Goal: Task Accomplishment & Management: Use online tool/utility

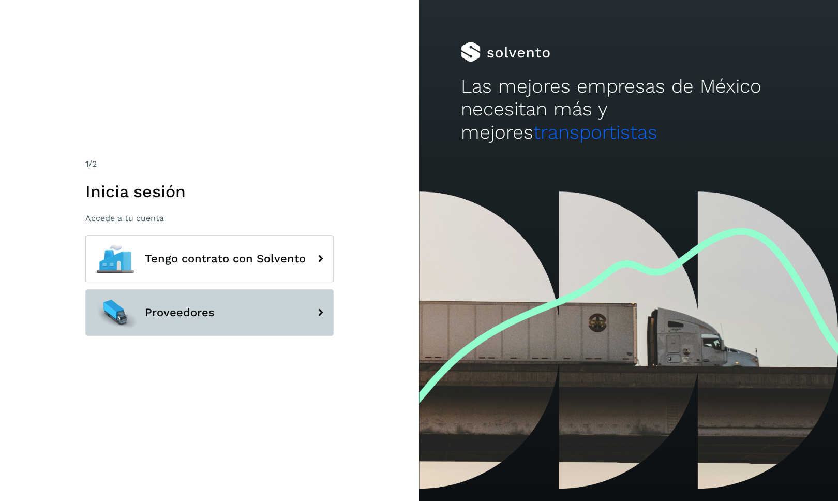
click at [196, 307] on span "Proveedores" at bounding box center [180, 312] width 70 height 12
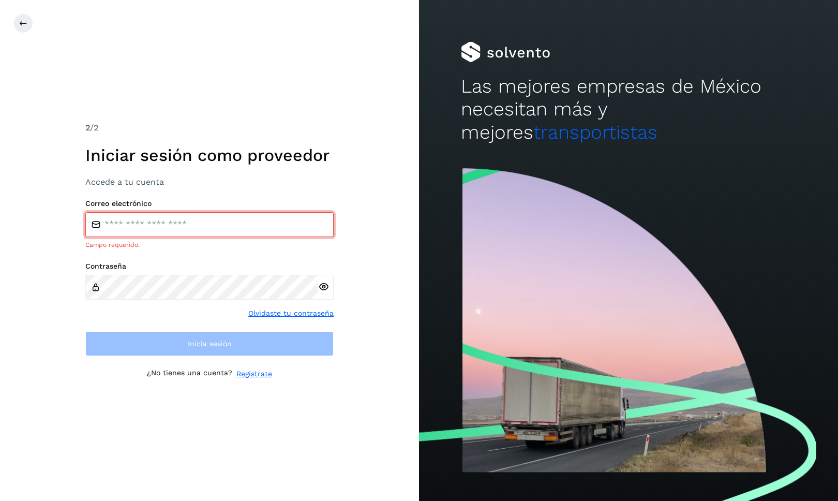
type input "**********"
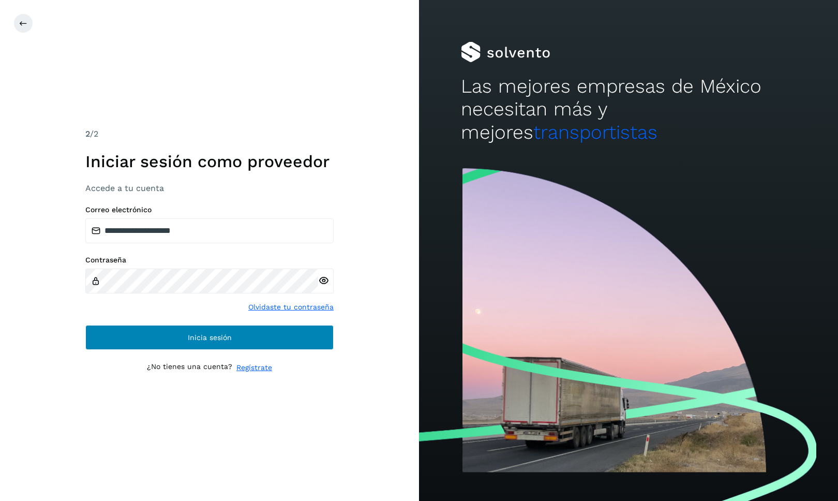
click at [178, 335] on button "Inicia sesión" at bounding box center [209, 337] width 248 height 25
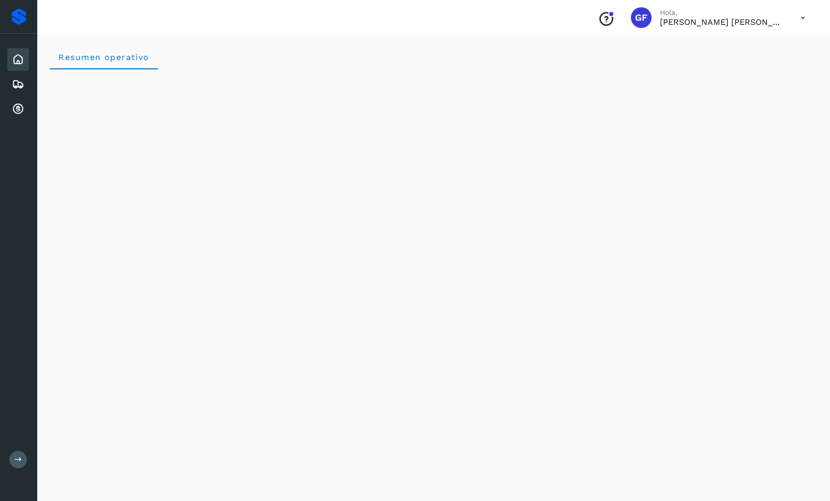
click at [804, 19] on icon at bounding box center [802, 17] width 21 height 21
click at [588, 49] on div at bounding box center [415, 250] width 830 height 501
click at [20, 110] on icon at bounding box center [18, 109] width 12 height 12
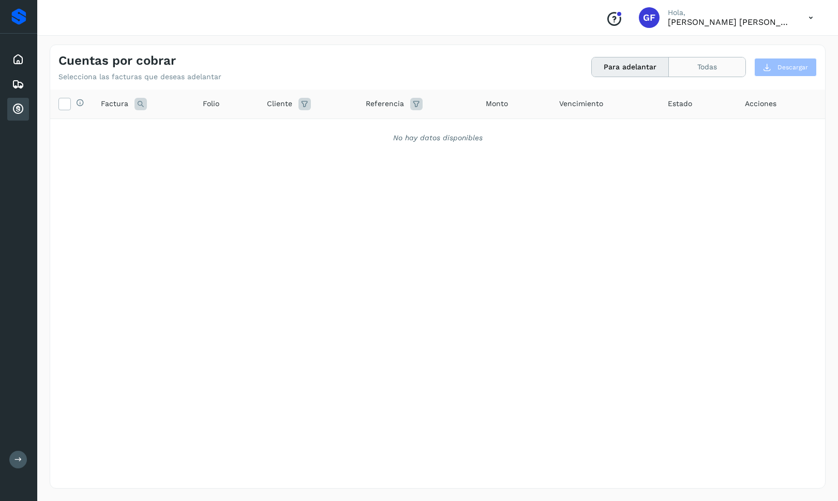
click at [731, 66] on button "Todas" at bounding box center [707, 66] width 77 height 19
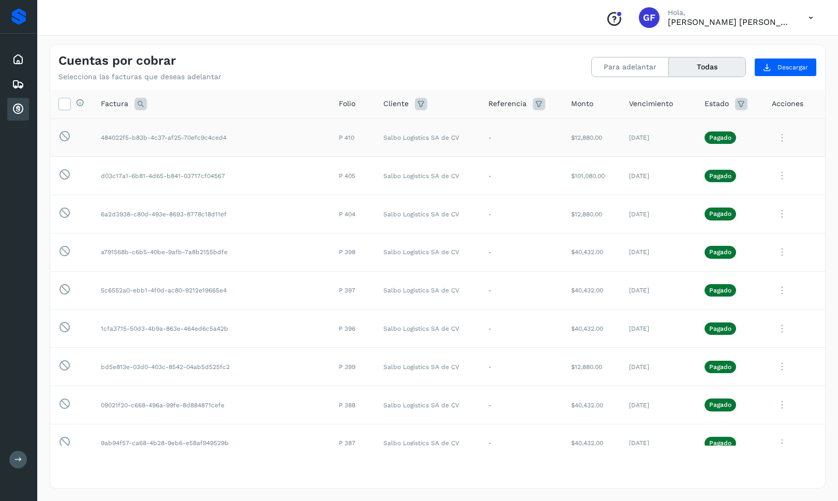
click at [772, 134] on icon at bounding box center [782, 137] width 21 height 21
click at [743, 159] on button "Ver Detalle" at bounding box center [754, 163] width 123 height 20
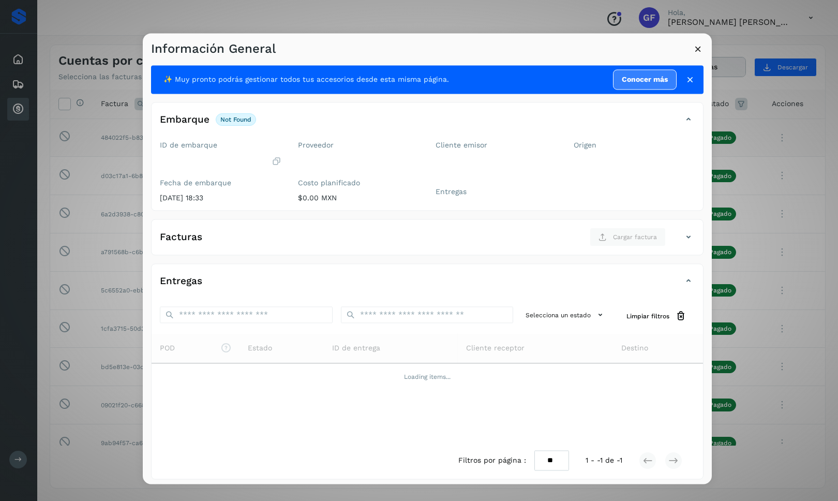
click at [685, 79] on icon at bounding box center [690, 79] width 10 height 10
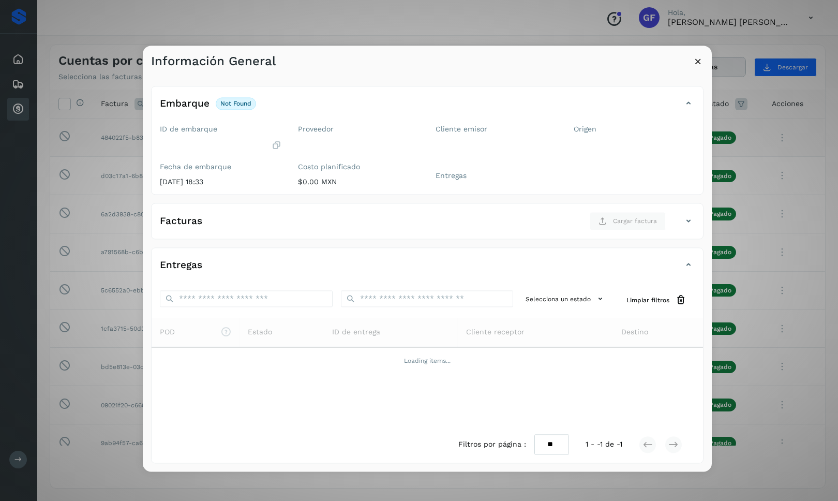
click at [696, 63] on icon at bounding box center [698, 61] width 11 height 11
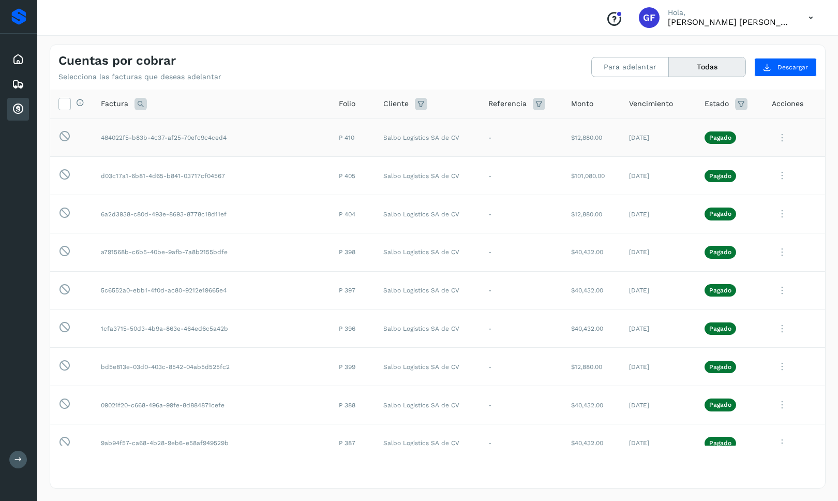
click at [695, 67] on button "Todas" at bounding box center [707, 66] width 77 height 19
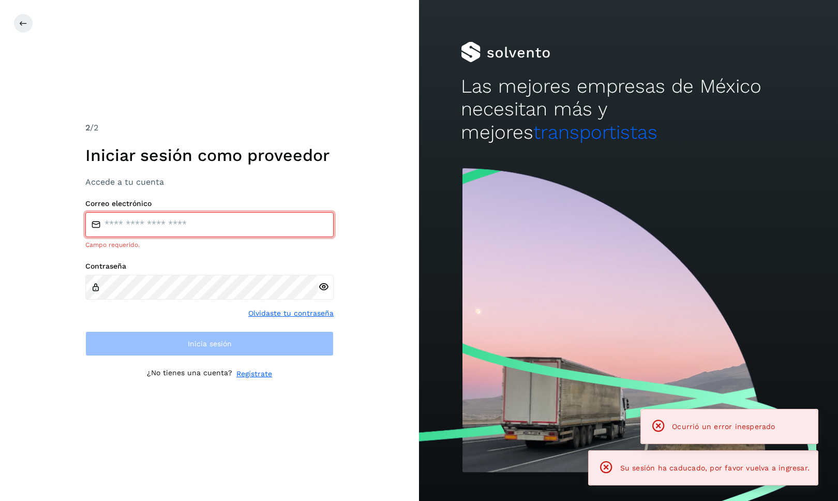
type input "**********"
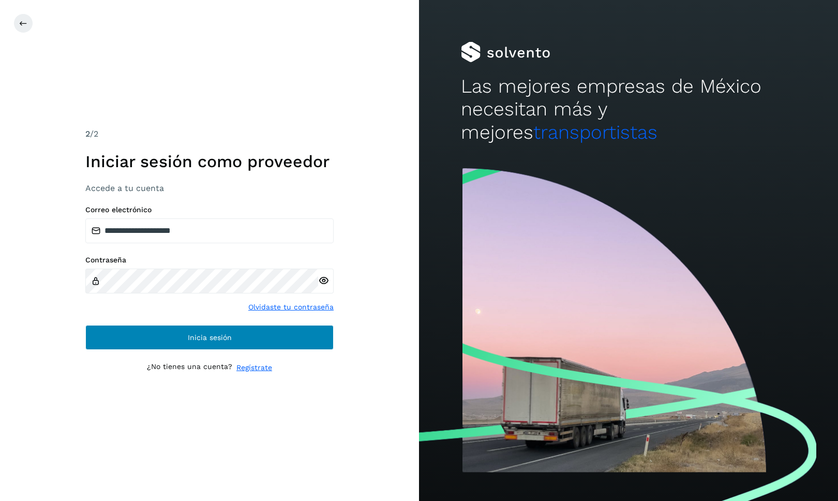
click at [145, 341] on button "Inicia sesión" at bounding box center [209, 337] width 248 height 25
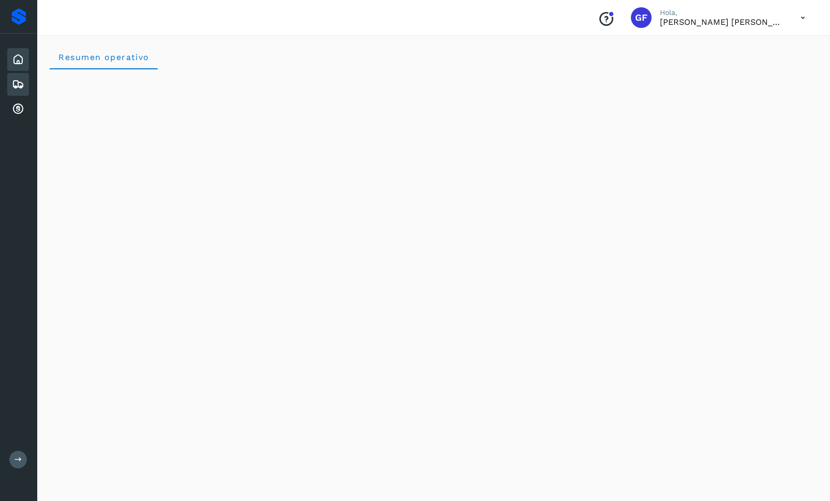
click at [15, 83] on icon at bounding box center [18, 84] width 12 height 12
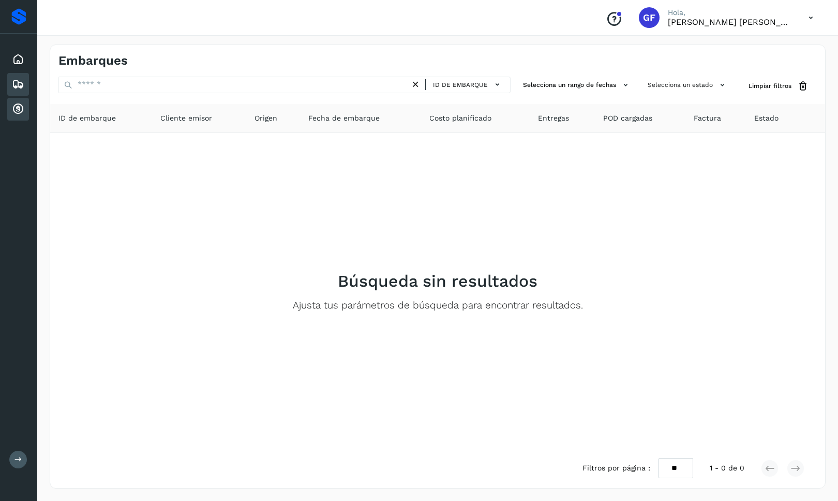
click at [18, 107] on icon at bounding box center [18, 109] width 12 height 12
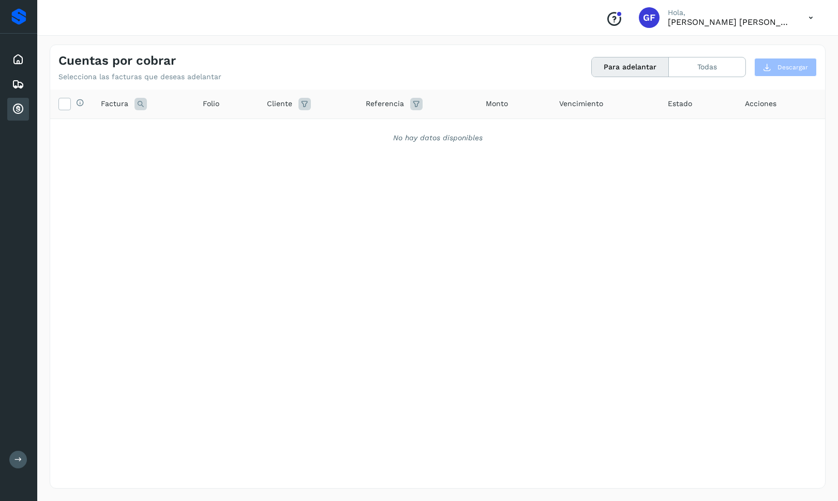
click at [628, 63] on button "Para adelantar" at bounding box center [630, 66] width 77 height 19
click at [700, 68] on button "Todas" at bounding box center [707, 66] width 77 height 19
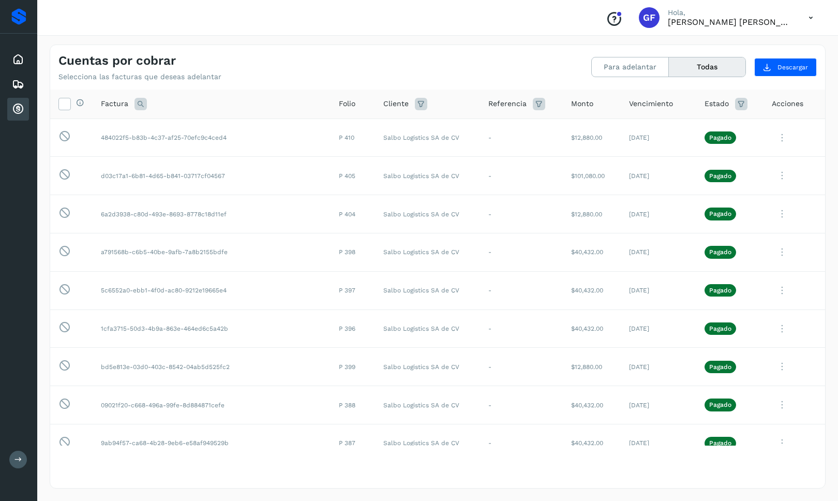
click at [735, 102] on icon at bounding box center [741, 104] width 12 height 12
click at [703, 124] on icon at bounding box center [708, 129] width 11 height 11
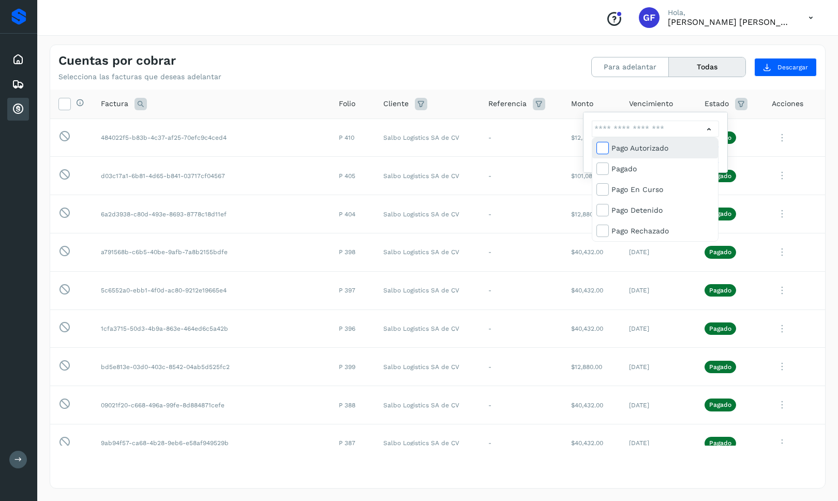
click at [604, 147] on icon at bounding box center [602, 147] width 10 height 10
click at [603, 171] on icon at bounding box center [602, 168] width 10 height 10
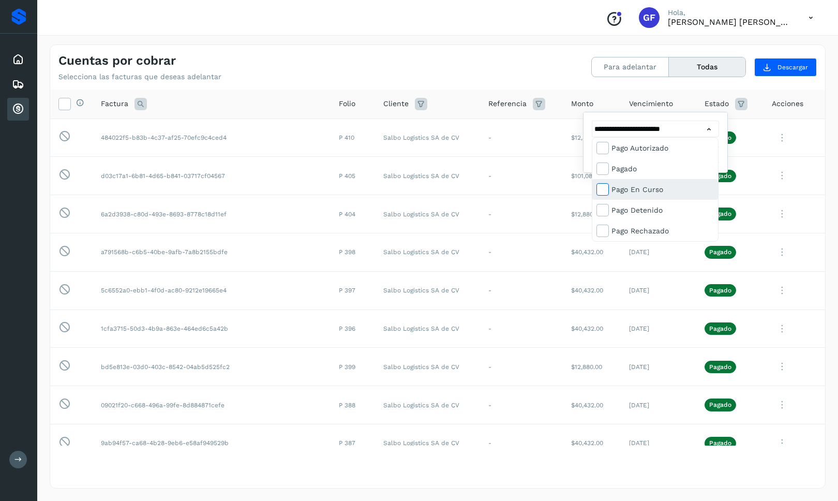
click at [601, 189] on icon at bounding box center [602, 189] width 10 height 10
type input "**********"
click at [755, 175] on div at bounding box center [419, 250] width 838 height 501
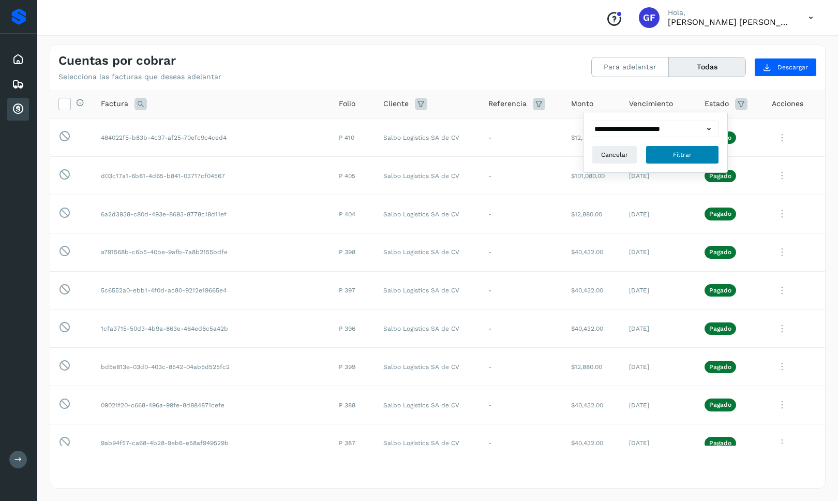
scroll to position [39, 0]
click at [707, 145] on button "Filtrar" at bounding box center [681, 154] width 73 height 19
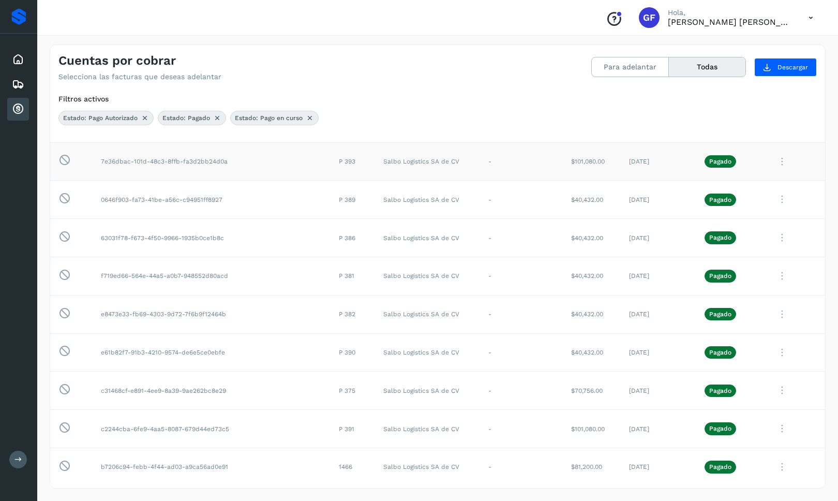
scroll to position [0, 0]
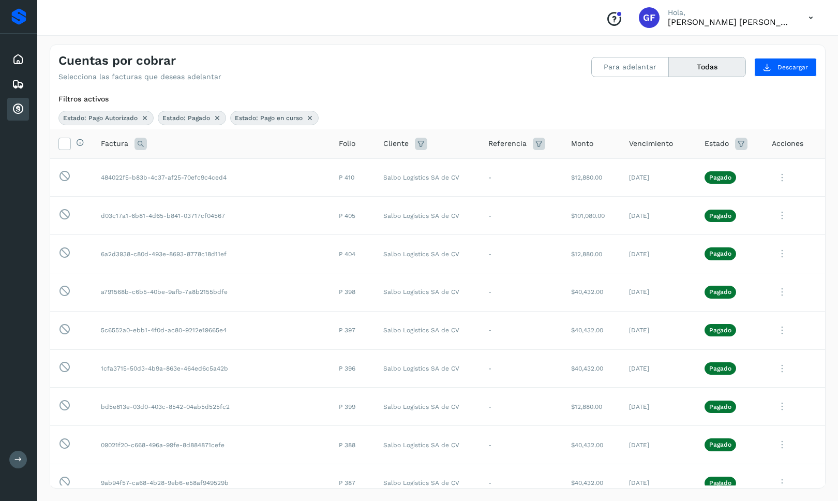
click at [309, 117] on icon at bounding box center [310, 118] width 8 height 8
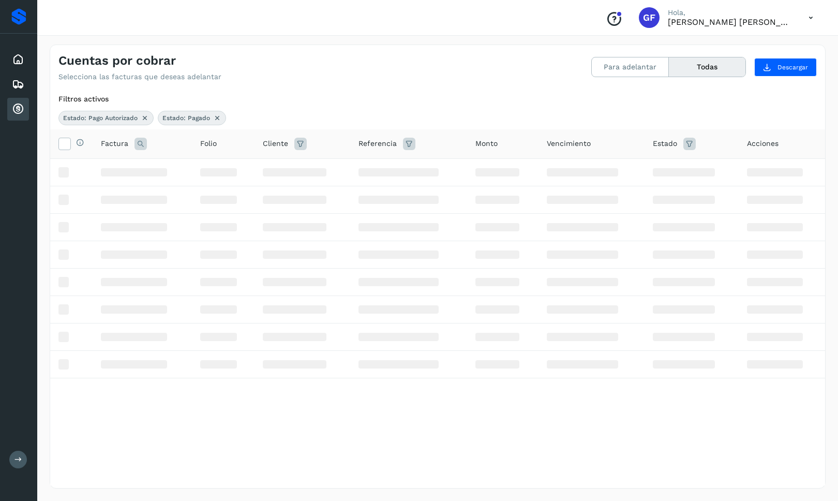
click at [216, 117] on icon at bounding box center [217, 118] width 8 height 8
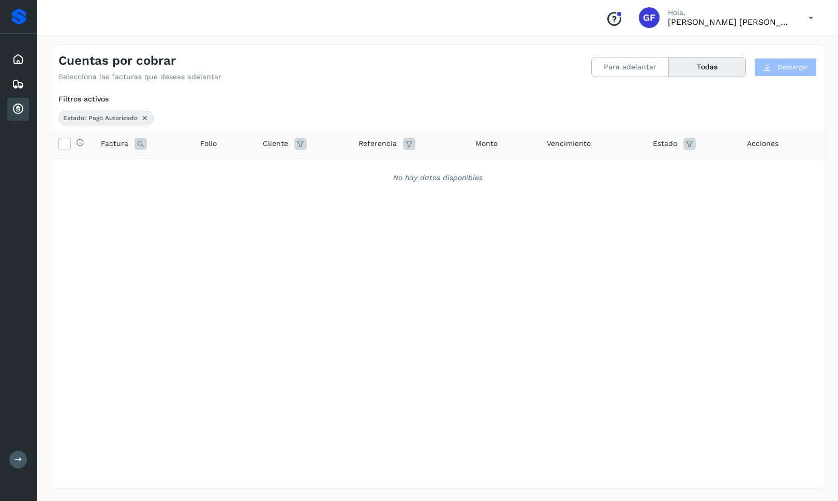
click at [143, 116] on icon at bounding box center [145, 118] width 8 height 8
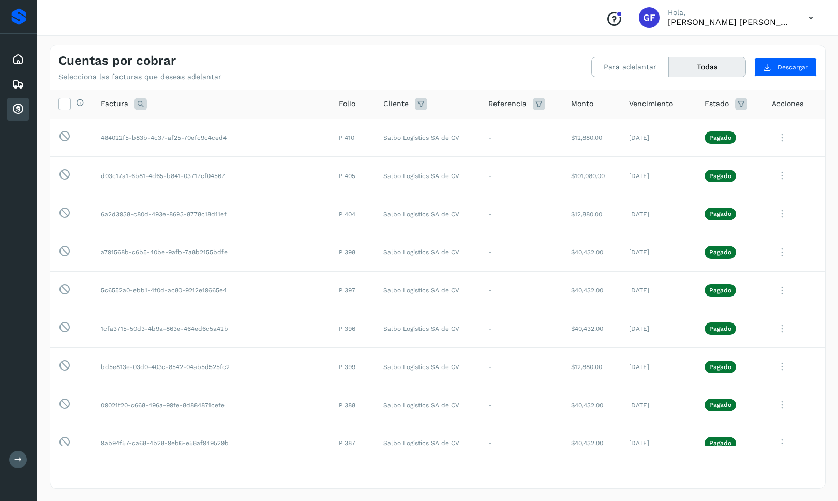
click at [812, 18] on icon at bounding box center [810, 17] width 21 height 21
click at [777, 138] on div at bounding box center [419, 250] width 838 height 501
click at [774, 66] on button "Descargar" at bounding box center [785, 67] width 63 height 19
